Goal: Transaction & Acquisition: Purchase product/service

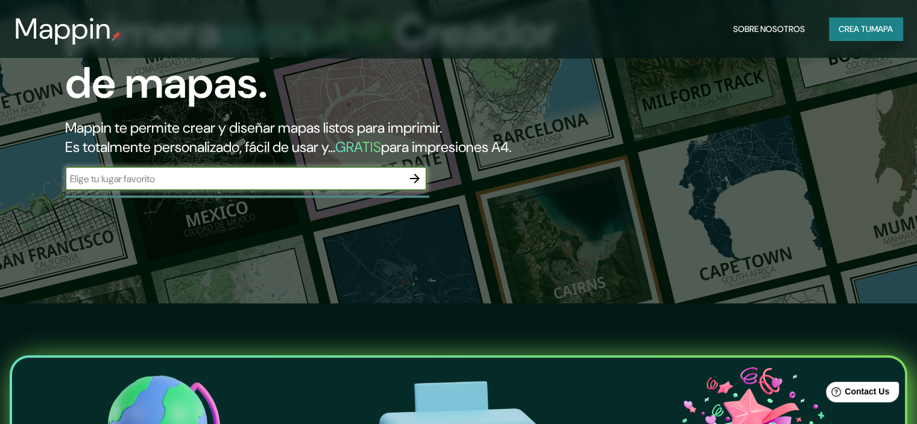
click at [316, 186] on input "text" at bounding box center [233, 179] width 337 height 14
type input "[GEOGRAPHIC_DATA]"
click at [418, 183] on icon "button" at bounding box center [415, 179] width 10 height 10
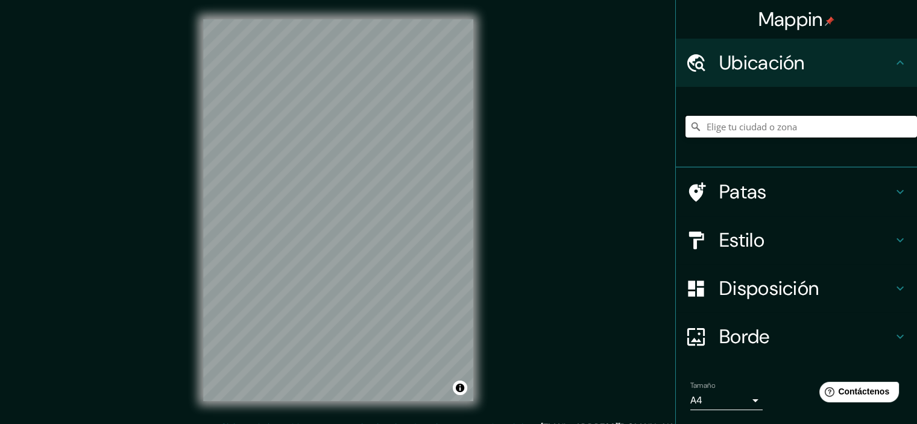
click at [752, 120] on input "Elige tu ciudad o zona" at bounding box center [800, 127] width 231 height 22
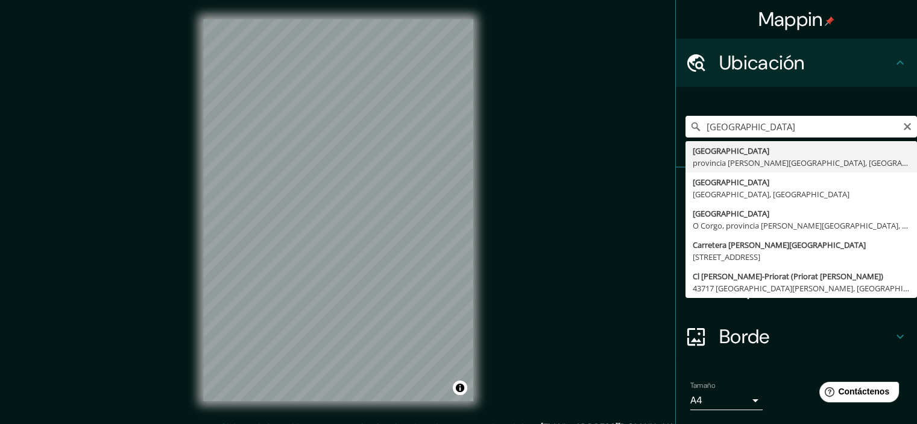
type input "Segovia, provincia de Segovia, España"
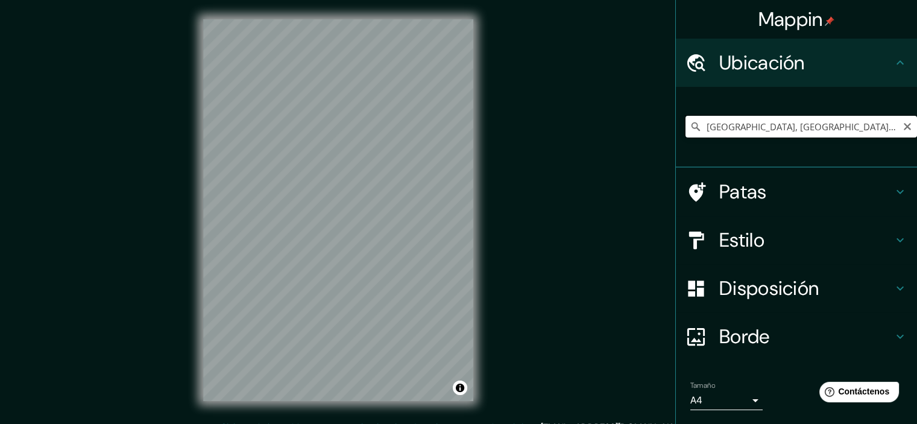
click at [854, 134] on input "Segovia, provincia de Segovia, España" at bounding box center [800, 127] width 231 height 22
click at [820, 133] on input "Segovia, provincia de Segovia, España" at bounding box center [800, 127] width 231 height 22
click at [889, 127] on input "Segovia, provincia de Segovia, España" at bounding box center [800, 127] width 231 height 22
click at [902, 126] on icon "Claro" at bounding box center [907, 127] width 10 height 10
click at [865, 126] on input "Elige tu ciudad o zona" at bounding box center [800, 127] width 231 height 22
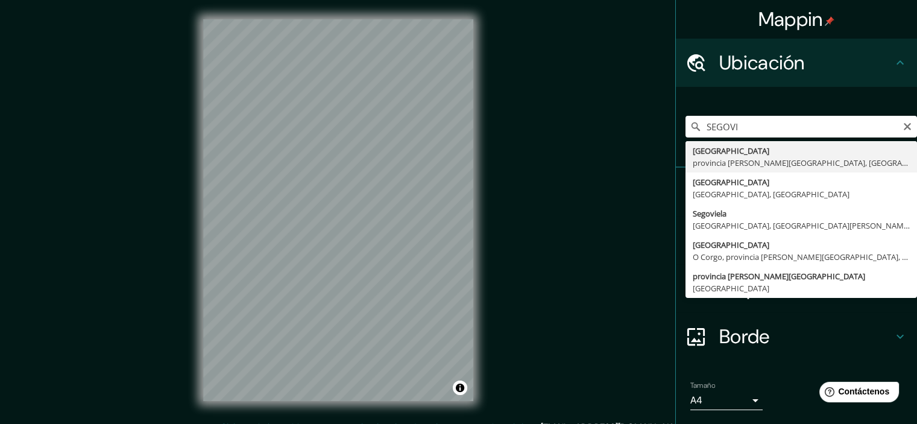
type input "Segovia, provincia de Segovia, España"
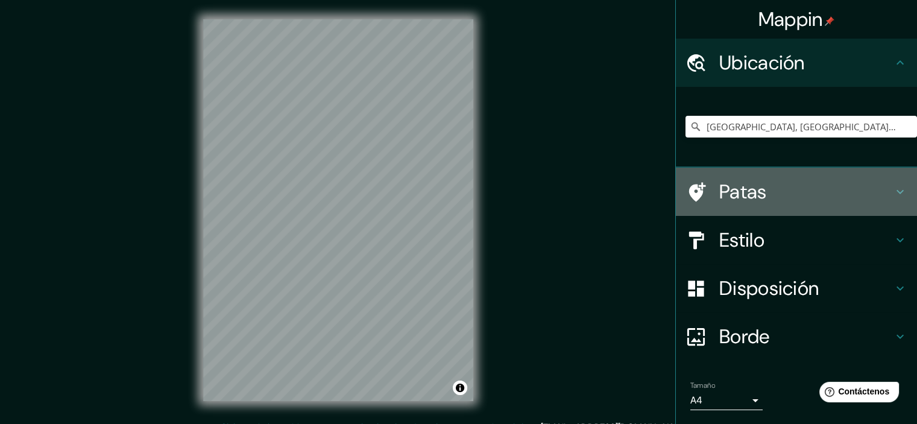
click at [776, 187] on h4 "Patas" at bounding box center [806, 192] width 174 height 24
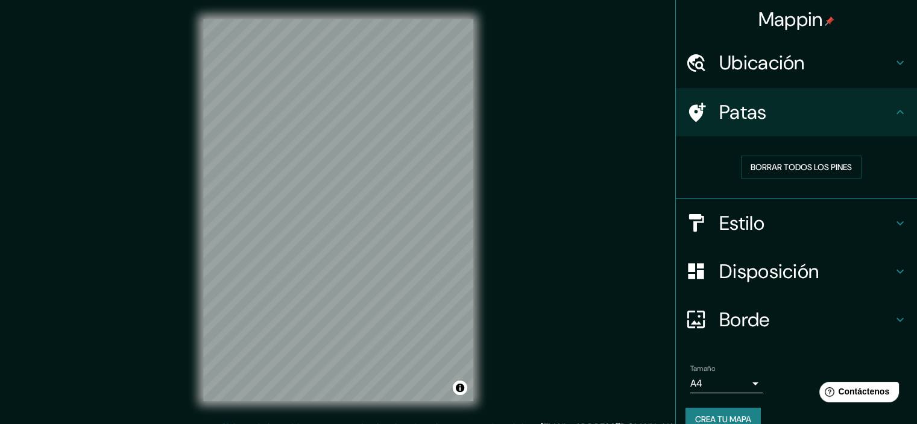
click at [788, 113] on h4 "Patas" at bounding box center [806, 112] width 174 height 24
click at [738, 224] on font "Estilo" at bounding box center [741, 222] width 45 height 25
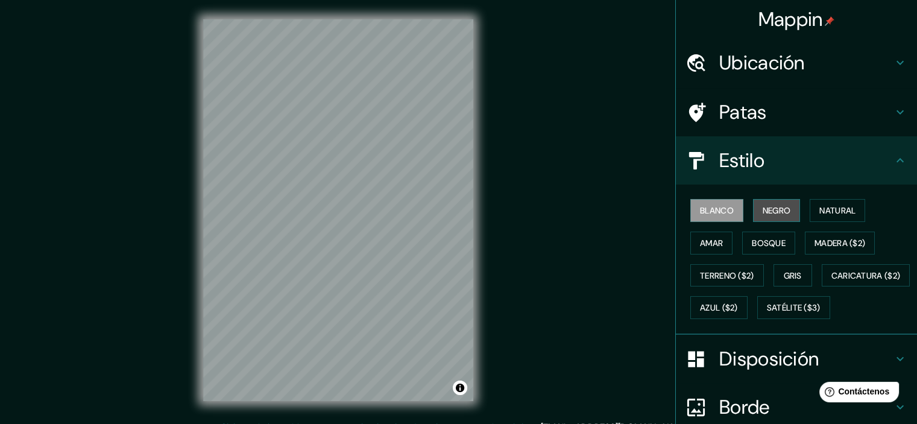
click at [767, 213] on font "Negro" at bounding box center [776, 210] width 28 height 11
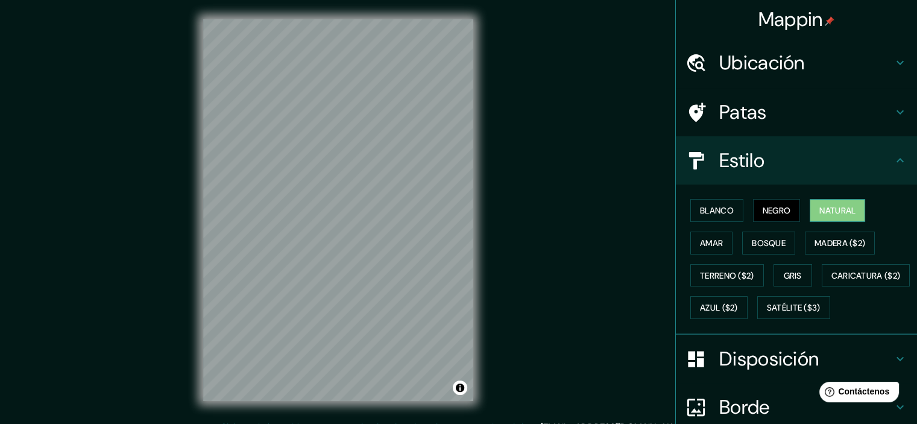
click at [819, 207] on font "Natural" at bounding box center [837, 210] width 36 height 11
click at [824, 248] on font "Madera ($2)" at bounding box center [839, 243] width 51 height 16
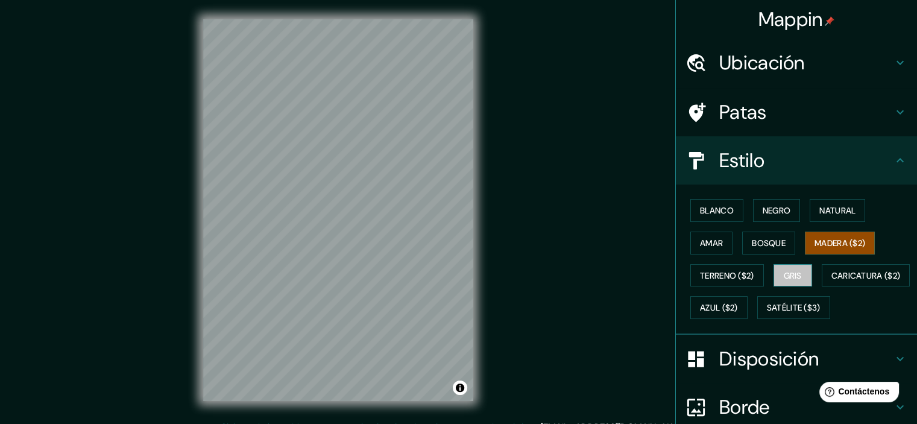
click at [797, 270] on button "Gris" at bounding box center [792, 275] width 39 height 23
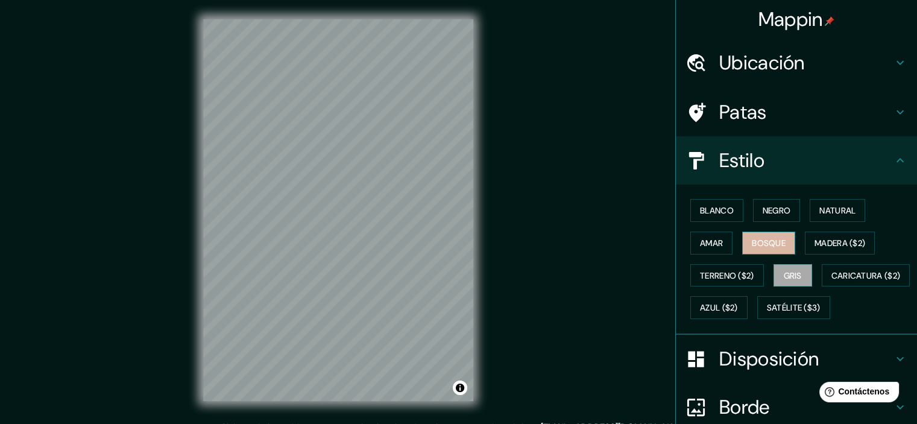
click at [756, 248] on font "Bosque" at bounding box center [768, 243] width 34 height 16
click at [706, 245] on font "Amar" at bounding box center [711, 242] width 23 height 11
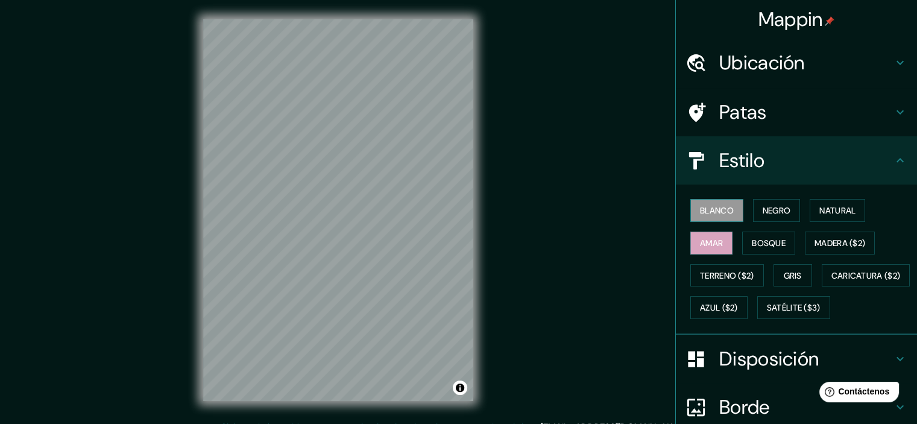
click at [704, 204] on font "Blanco" at bounding box center [717, 210] width 34 height 16
click at [762, 202] on font "Negro" at bounding box center [776, 210] width 28 height 16
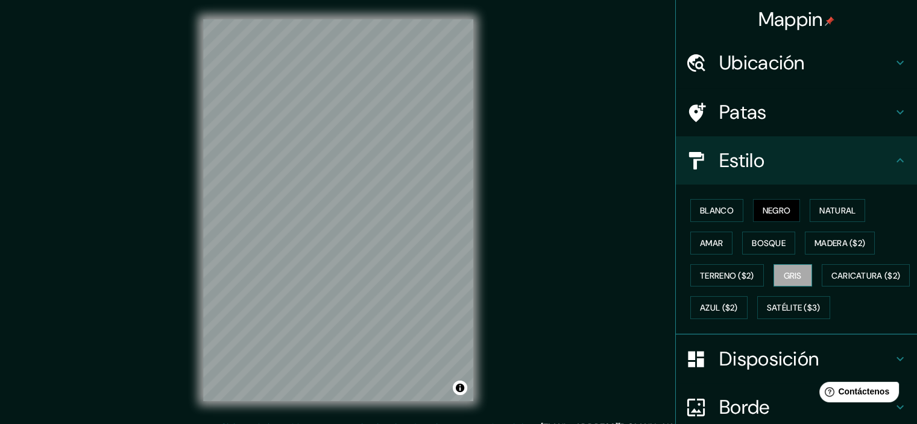
click at [793, 270] on font "Gris" at bounding box center [792, 275] width 18 height 11
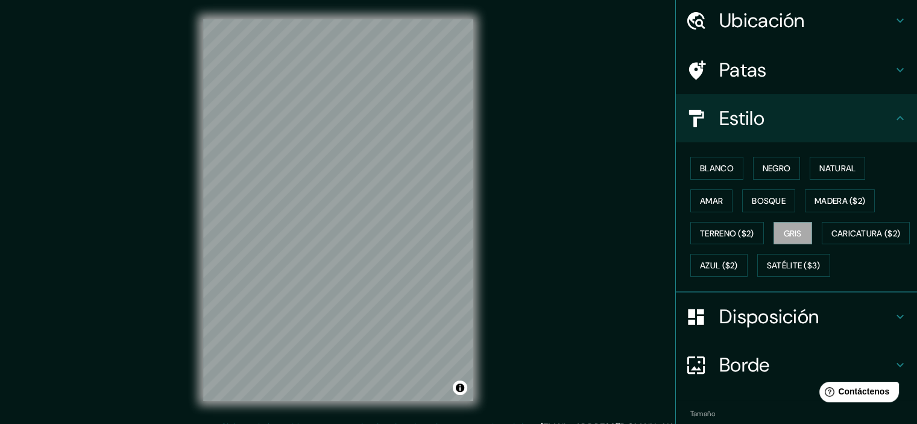
scroll to position [137, 0]
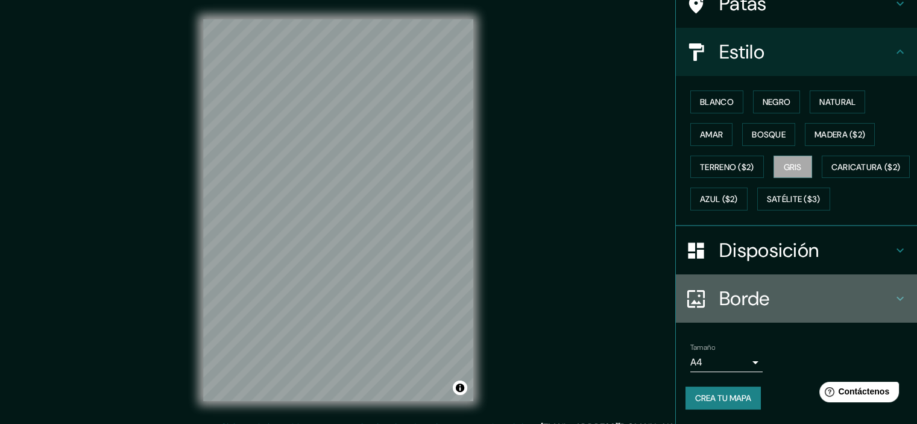
click at [719, 297] on font "Borde" at bounding box center [744, 298] width 51 height 25
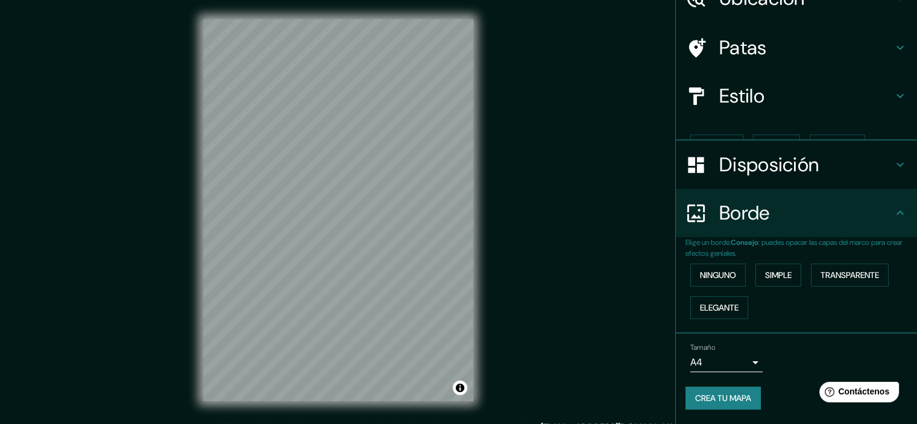
scroll to position [43, 0]
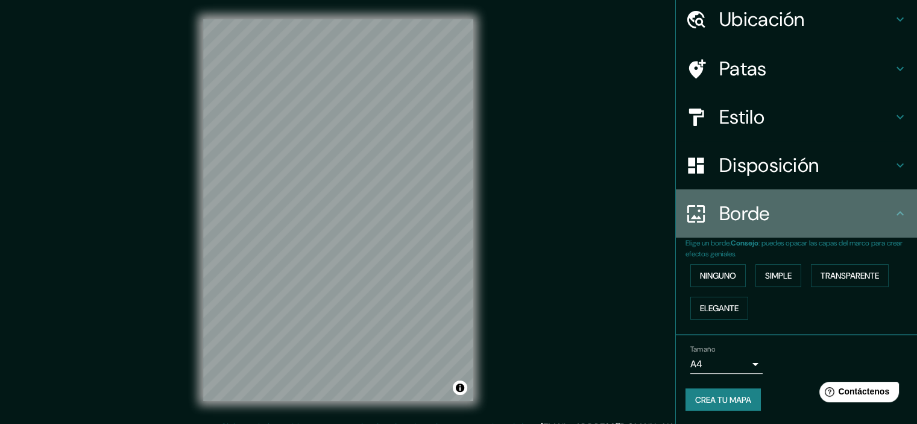
click at [728, 203] on font "Borde" at bounding box center [744, 213] width 51 height 25
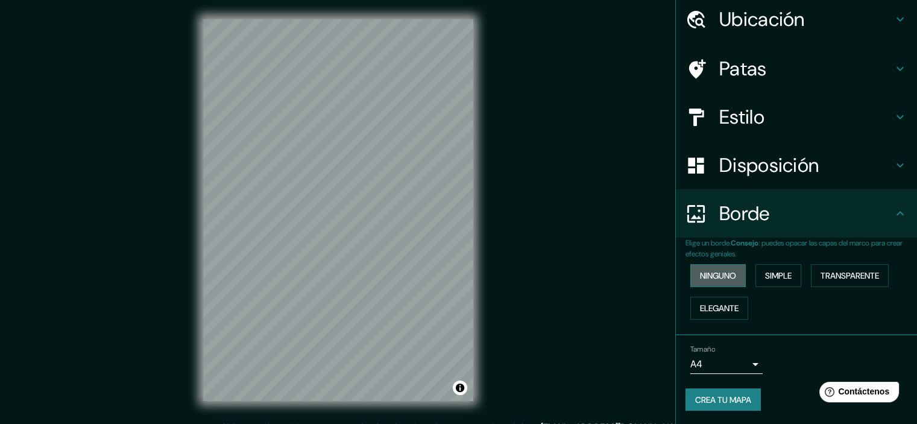
click at [719, 274] on font "Ninguno" at bounding box center [718, 275] width 36 height 11
click at [715, 296] on button "Elegante" at bounding box center [719, 307] width 58 height 23
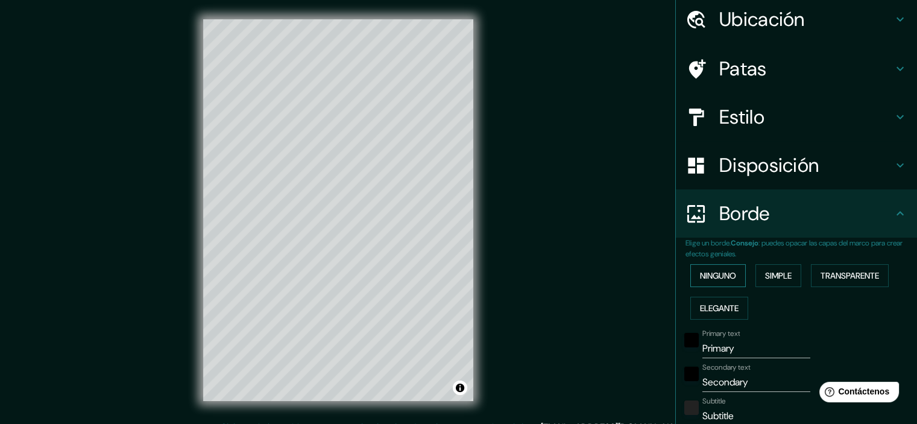
click at [705, 275] on font "Ninguno" at bounding box center [718, 275] width 36 height 11
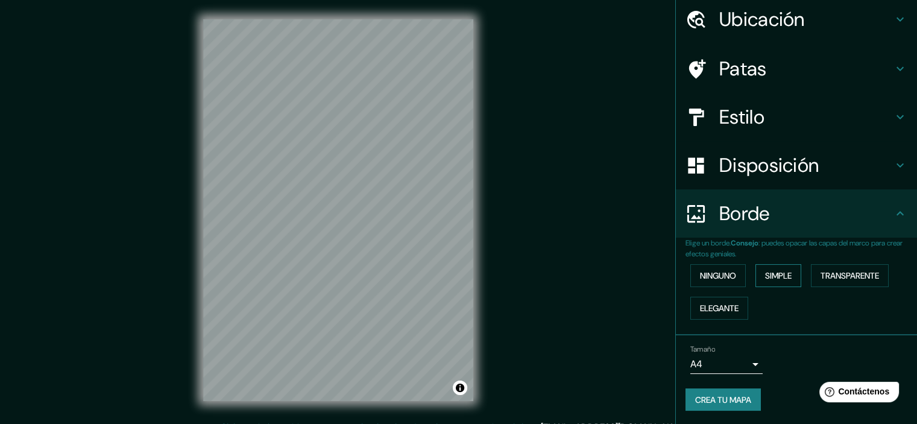
click at [777, 280] on font "Simple" at bounding box center [778, 275] width 27 height 11
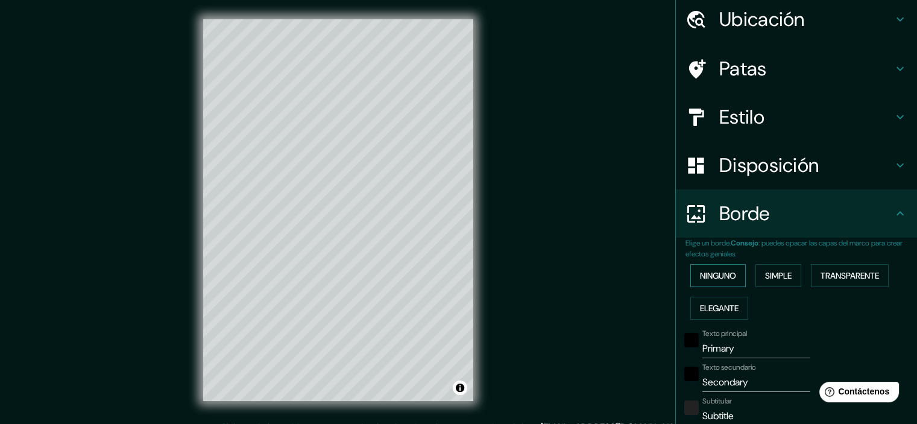
click at [719, 271] on font "Ninguno" at bounding box center [718, 275] width 36 height 11
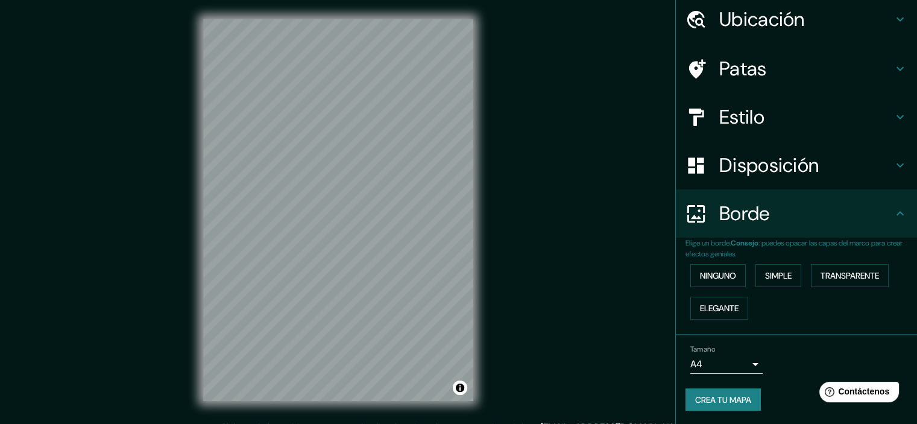
click at [741, 172] on font "Disposición" at bounding box center [768, 164] width 99 height 25
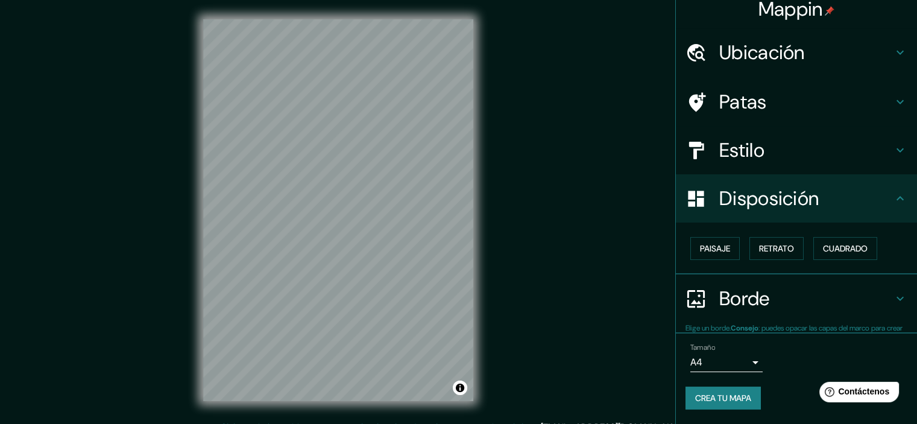
scroll to position [10, 0]
click at [718, 246] on font "Paisaje" at bounding box center [715, 248] width 30 height 11
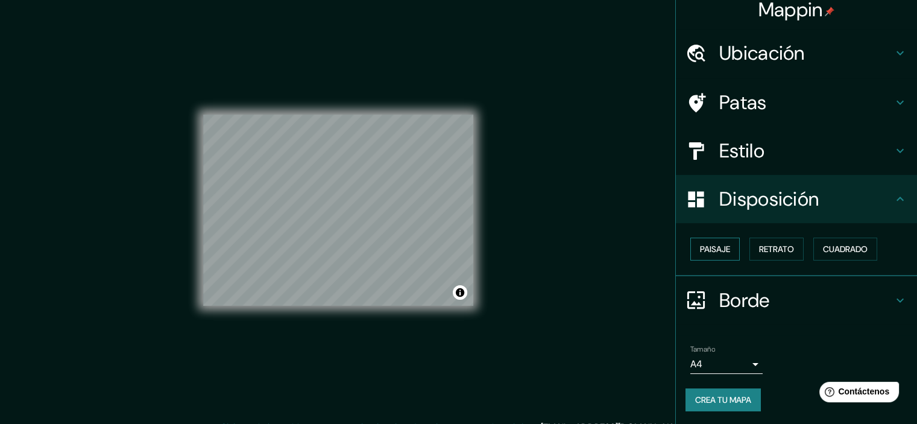
click at [718, 246] on font "Paisaje" at bounding box center [715, 248] width 30 height 11
click at [765, 244] on font "Retrato" at bounding box center [776, 248] width 35 height 11
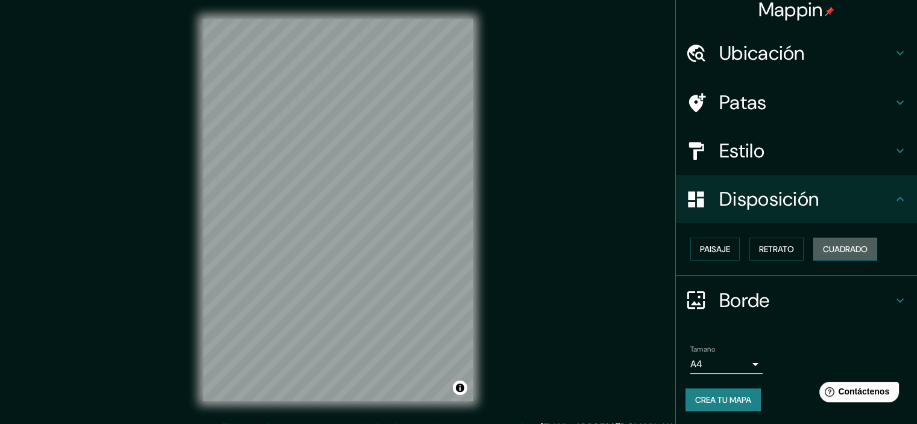
click at [823, 246] on font "Cuadrado" at bounding box center [845, 248] width 45 height 11
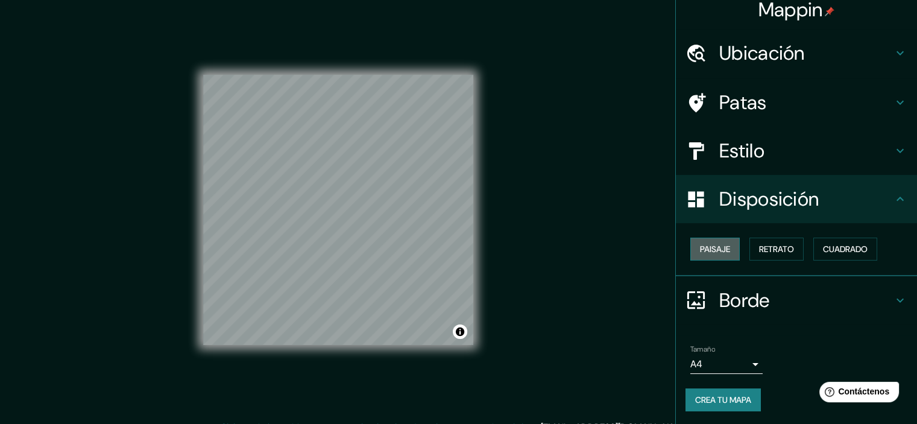
click at [702, 247] on font "Paisaje" at bounding box center [715, 248] width 30 height 11
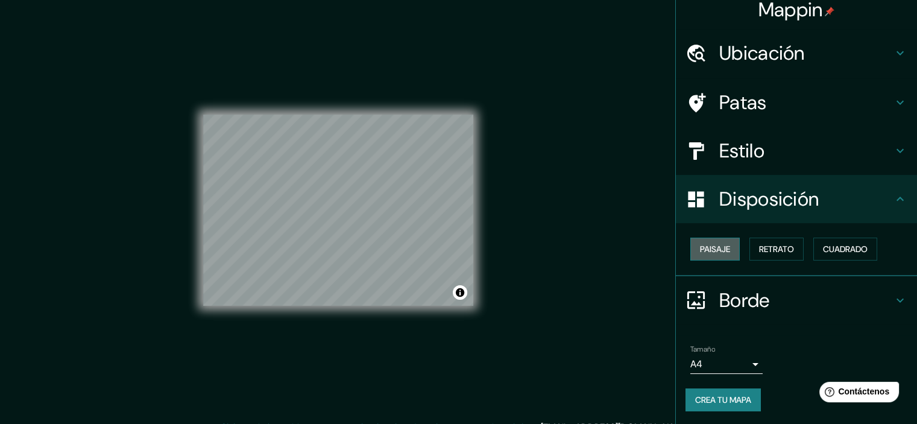
click at [717, 248] on font "Paisaje" at bounding box center [715, 248] width 30 height 11
click at [751, 240] on button "Retrato" at bounding box center [776, 248] width 54 height 23
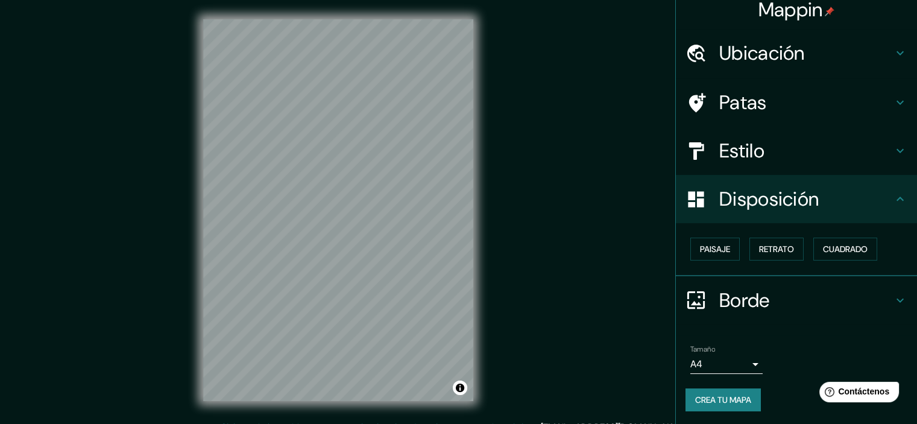
click at [779, 171] on div "Estilo" at bounding box center [795, 151] width 241 height 48
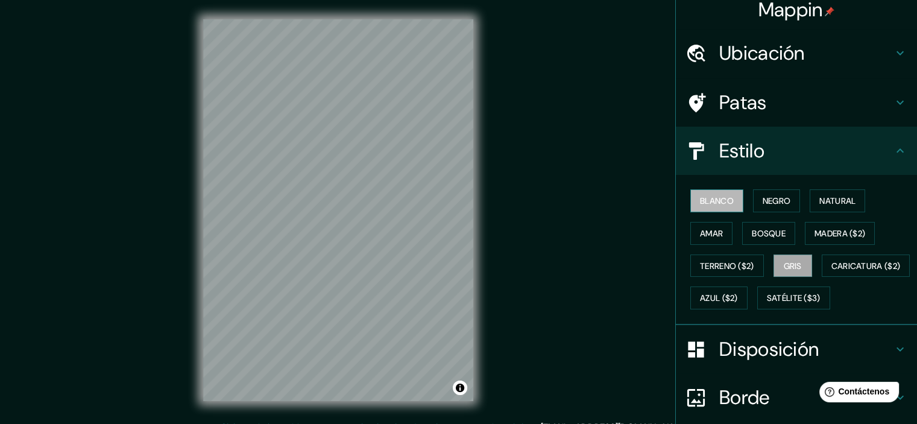
click at [718, 198] on font "Blanco" at bounding box center [717, 200] width 34 height 11
click at [762, 199] on font "Negro" at bounding box center [776, 200] width 28 height 11
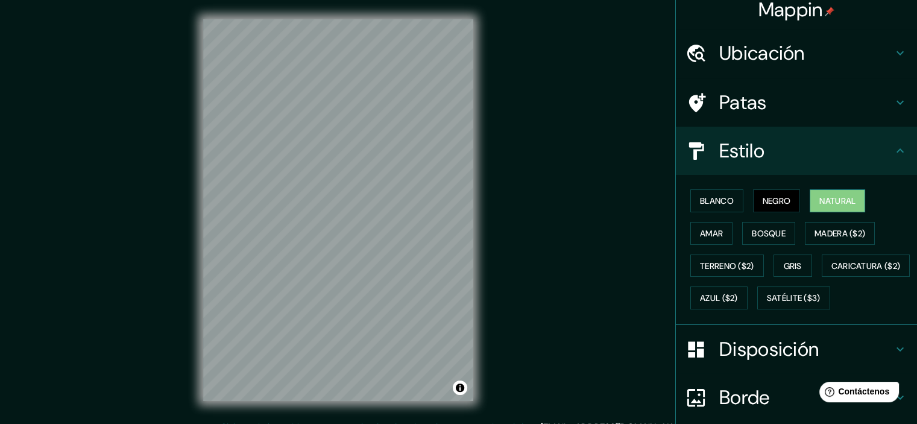
click at [819, 198] on font "Natural" at bounding box center [837, 200] width 36 height 11
drag, startPoint x: 494, startPoint y: 202, endPoint x: 706, endPoint y: 235, distance: 214.7
click at [706, 235] on font "Amar" at bounding box center [711, 233] width 23 height 11
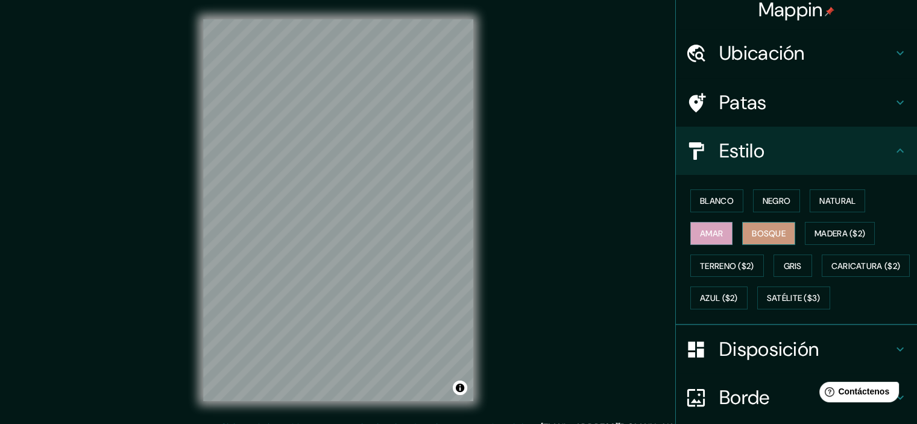
click at [759, 228] on font "Bosque" at bounding box center [768, 233] width 34 height 11
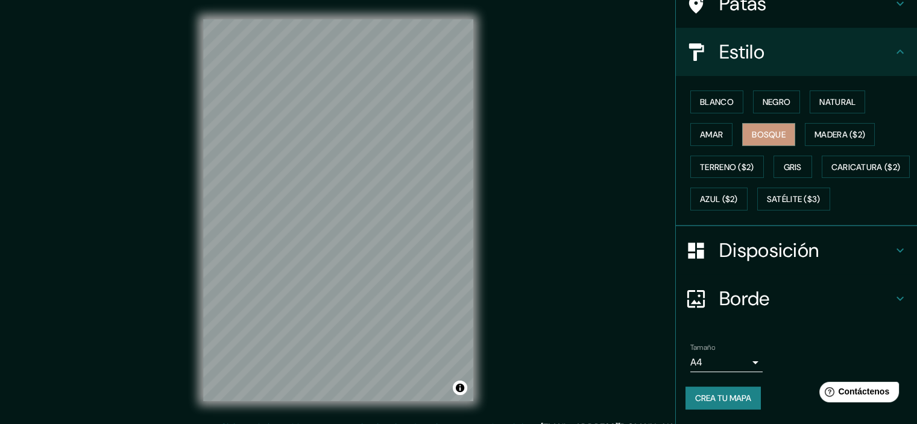
scroll to position [0, 0]
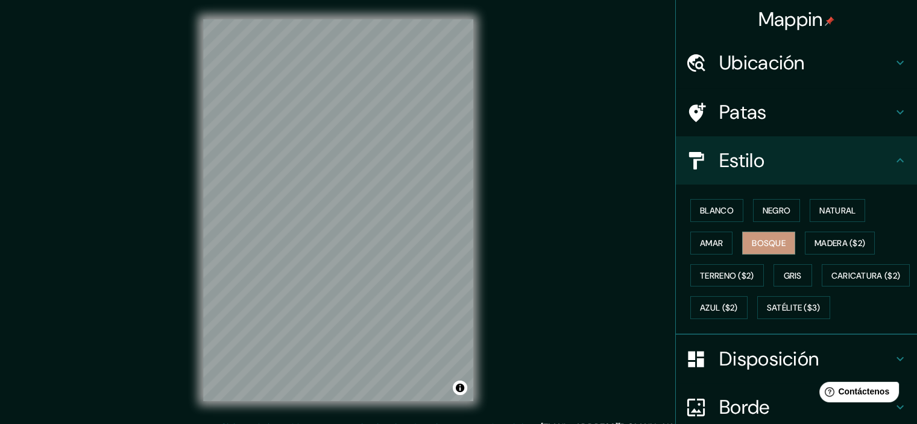
click at [762, 123] on h4 "Patas" at bounding box center [806, 112] width 174 height 24
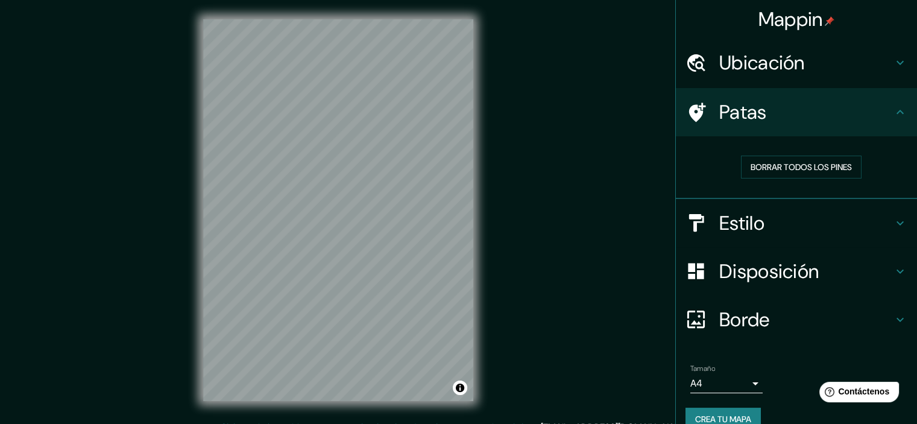
click at [750, 55] on font "Ubicación" at bounding box center [762, 62] width 86 height 25
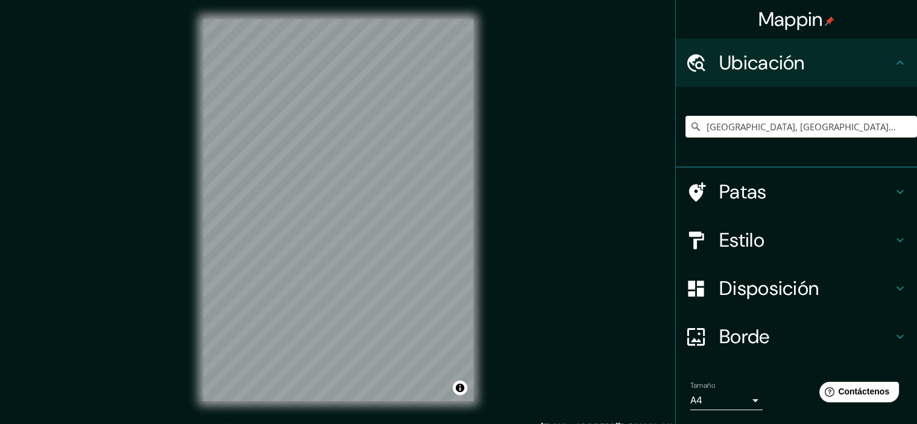
click at [750, 55] on font "Ubicación" at bounding box center [762, 62] width 86 height 25
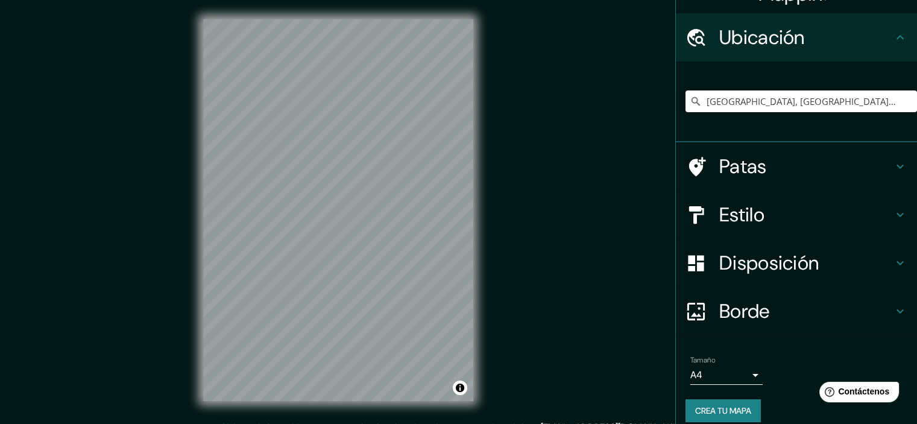
scroll to position [37, 0]
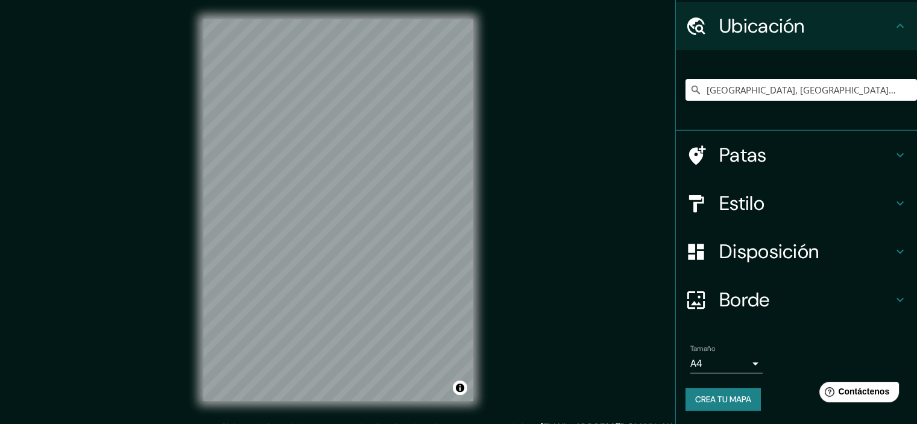
click at [715, 423] on html "Mappin Ubicación Segovia, provincia de Segovia, España Patas Estilo Disposición…" at bounding box center [458, 212] width 917 height 424
click at [723, 398] on font "Crea tu mapa" at bounding box center [723, 398] width 56 height 11
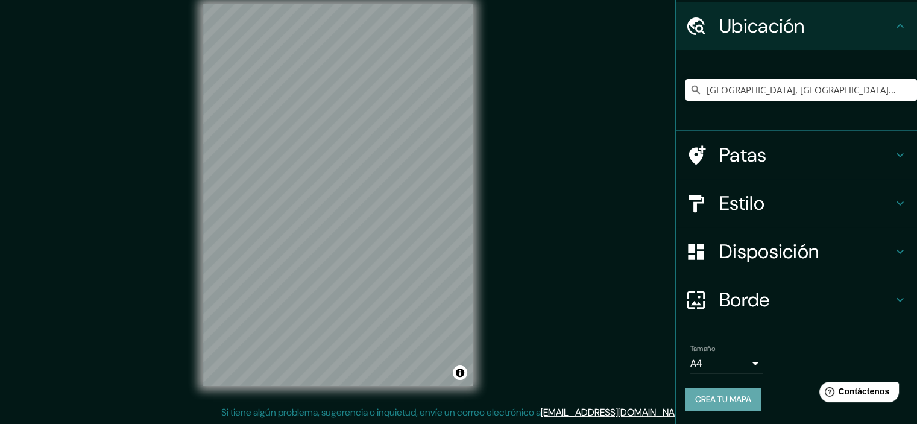
click at [718, 402] on font "Crea tu mapa" at bounding box center [723, 398] width 56 height 11
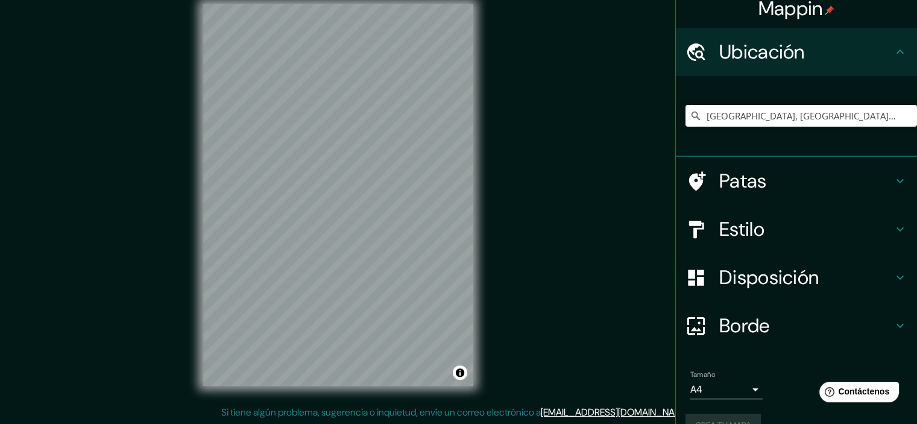
scroll to position [0, 0]
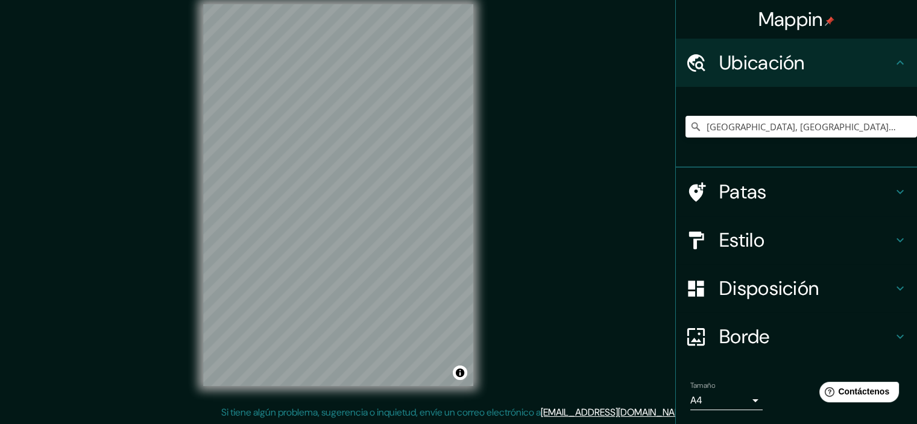
click at [747, 70] on font "Ubicación" at bounding box center [762, 62] width 86 height 25
click at [732, 229] on font "Estilo" at bounding box center [741, 239] width 45 height 25
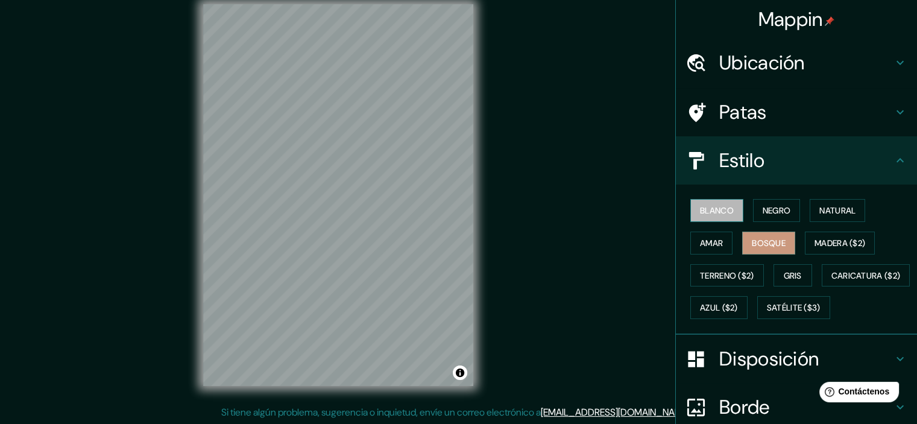
click at [706, 208] on font "Blanco" at bounding box center [717, 210] width 34 height 11
click at [700, 242] on font "Amar" at bounding box center [711, 242] width 23 height 11
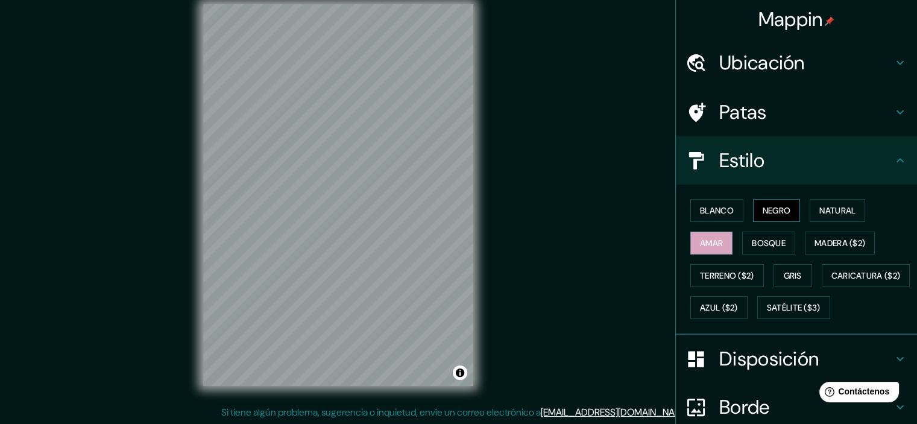
click at [762, 214] on font "Negro" at bounding box center [776, 210] width 28 height 11
click at [843, 241] on font "Madera ($2)" at bounding box center [839, 242] width 51 height 11
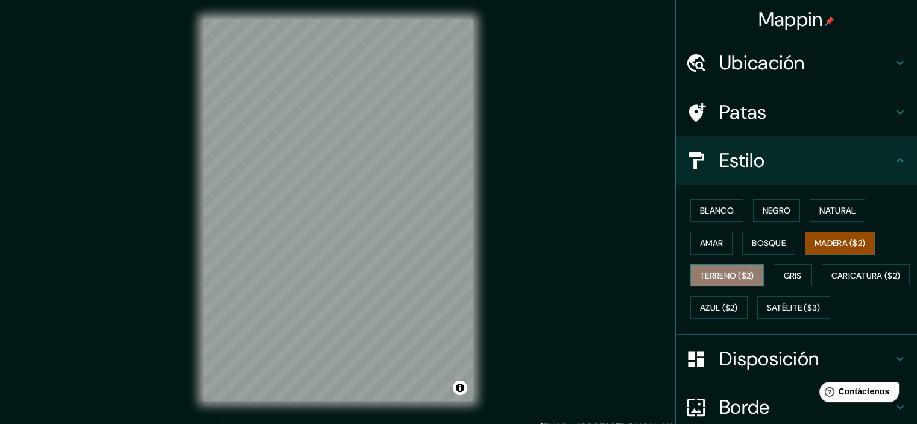
click at [747, 283] on button "Terreno ($2)" at bounding box center [727, 275] width 74 height 23
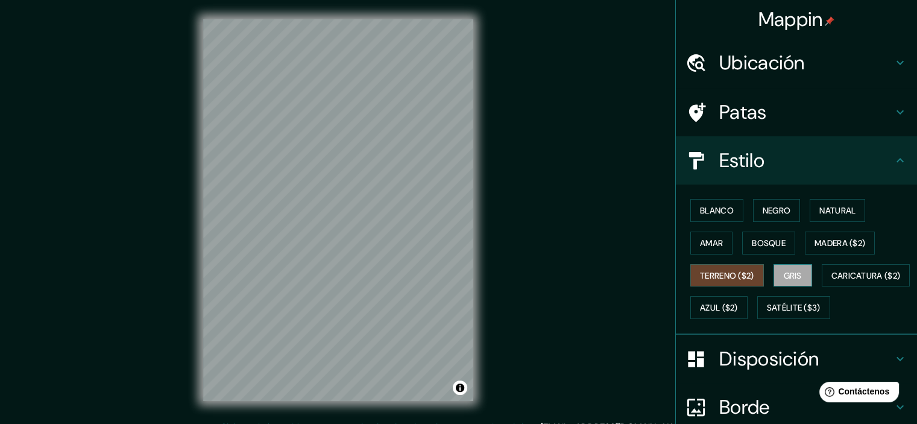
click at [788, 270] on font "Gris" at bounding box center [792, 275] width 18 height 11
click at [831, 281] on font "Caricatura ($2)" at bounding box center [865, 275] width 69 height 11
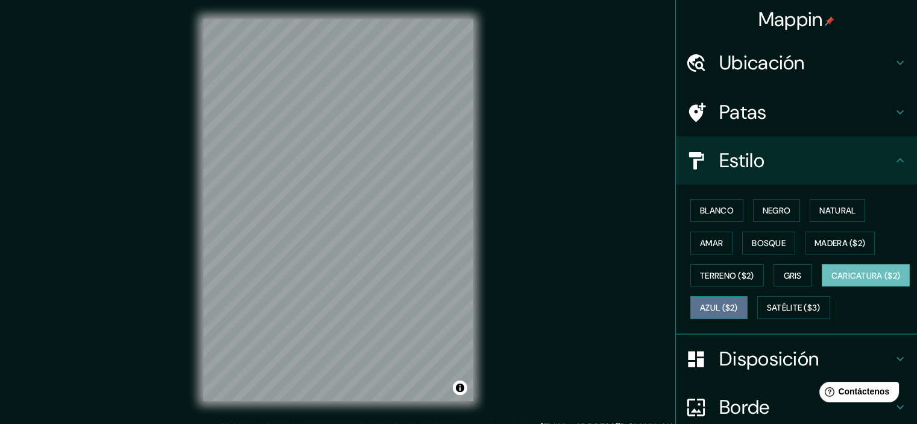
click at [747, 316] on button "Azul ($2)" at bounding box center [718, 307] width 57 height 23
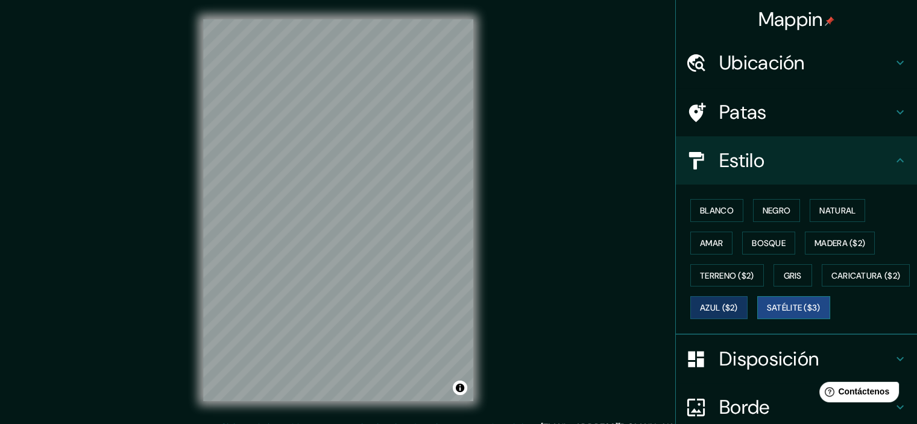
click at [766, 313] on font "Satélite ($3)" at bounding box center [793, 307] width 54 height 11
click at [816, 238] on font "Madera ($2)" at bounding box center [839, 242] width 51 height 11
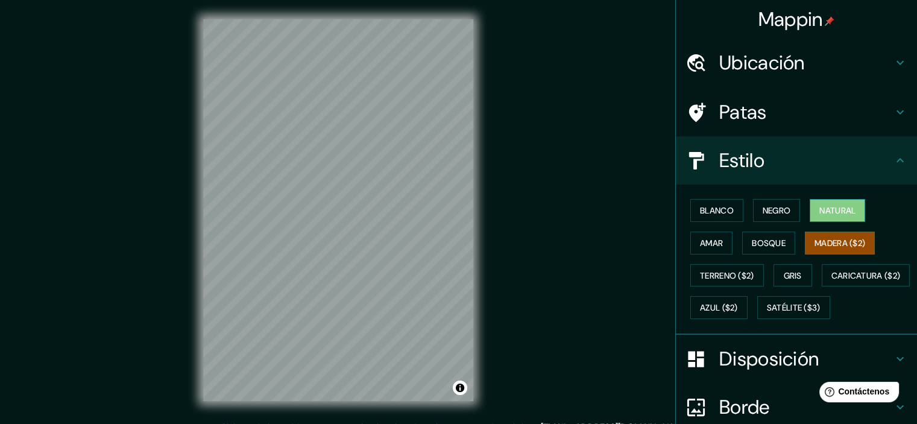
click at [819, 207] on font "Natural" at bounding box center [837, 210] width 36 height 11
click at [771, 212] on font "Negro" at bounding box center [776, 210] width 28 height 11
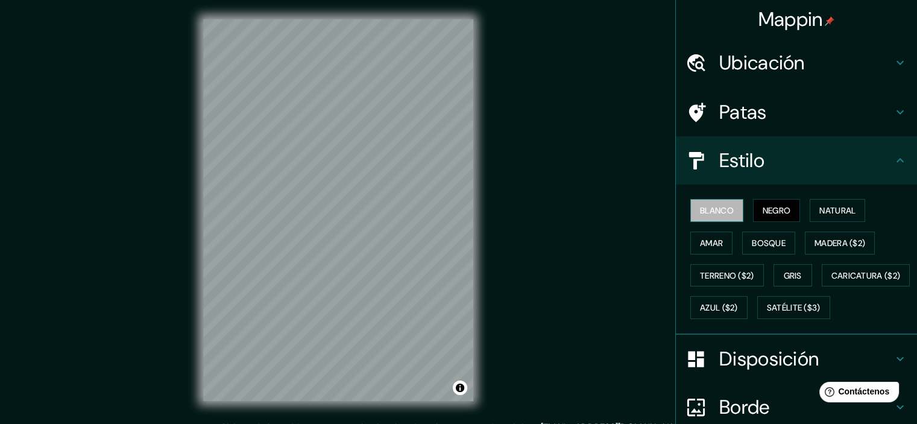
click at [723, 212] on font "Blanco" at bounding box center [717, 210] width 34 height 11
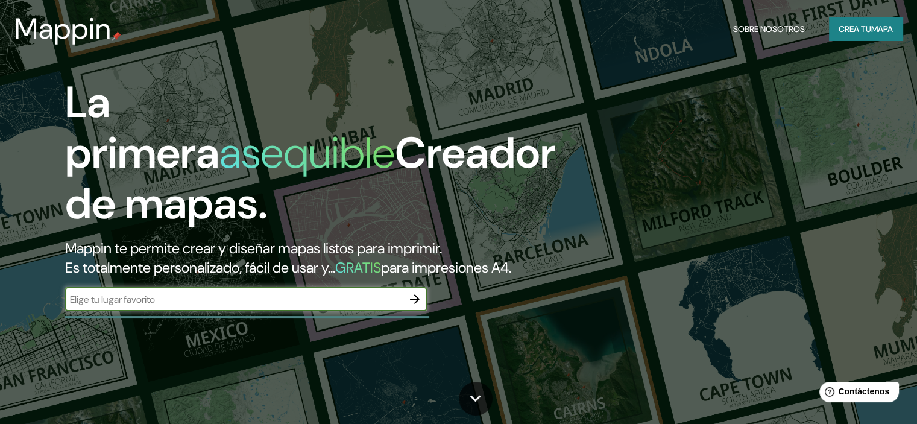
click at [238, 306] on input "text" at bounding box center [233, 299] width 337 height 14
type input "[GEOGRAPHIC_DATA]"
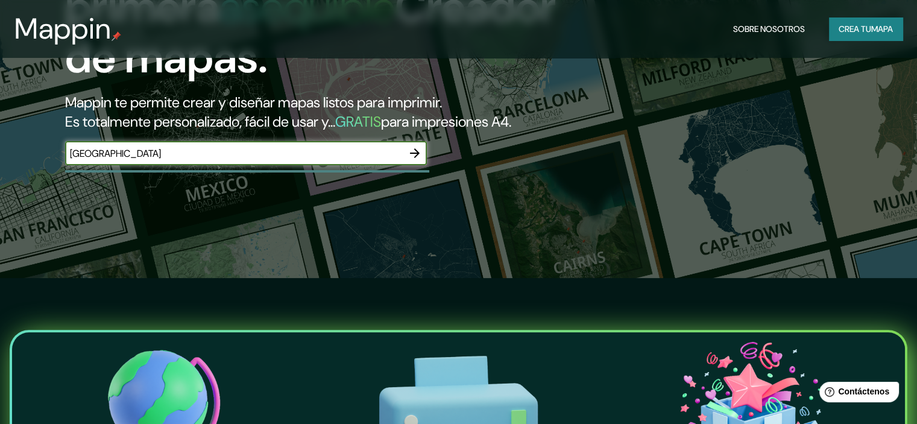
scroll to position [181, 0]
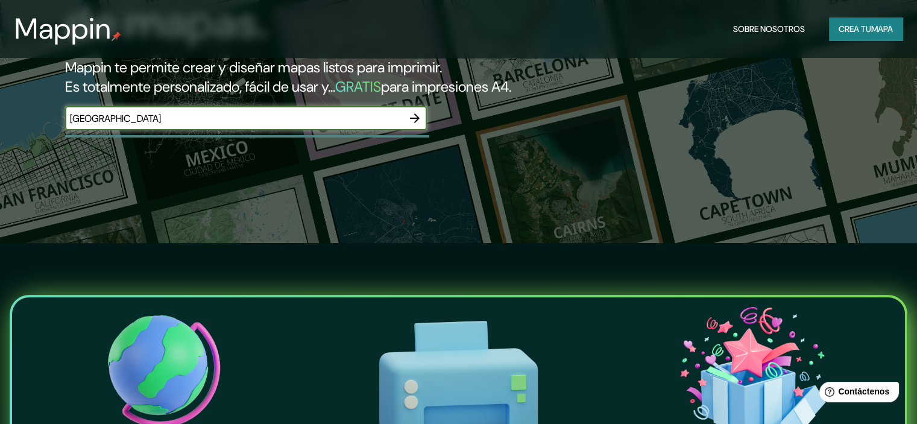
click at [404, 130] on button "button" at bounding box center [415, 118] width 24 height 24
